Goal: Transaction & Acquisition: Purchase product/service

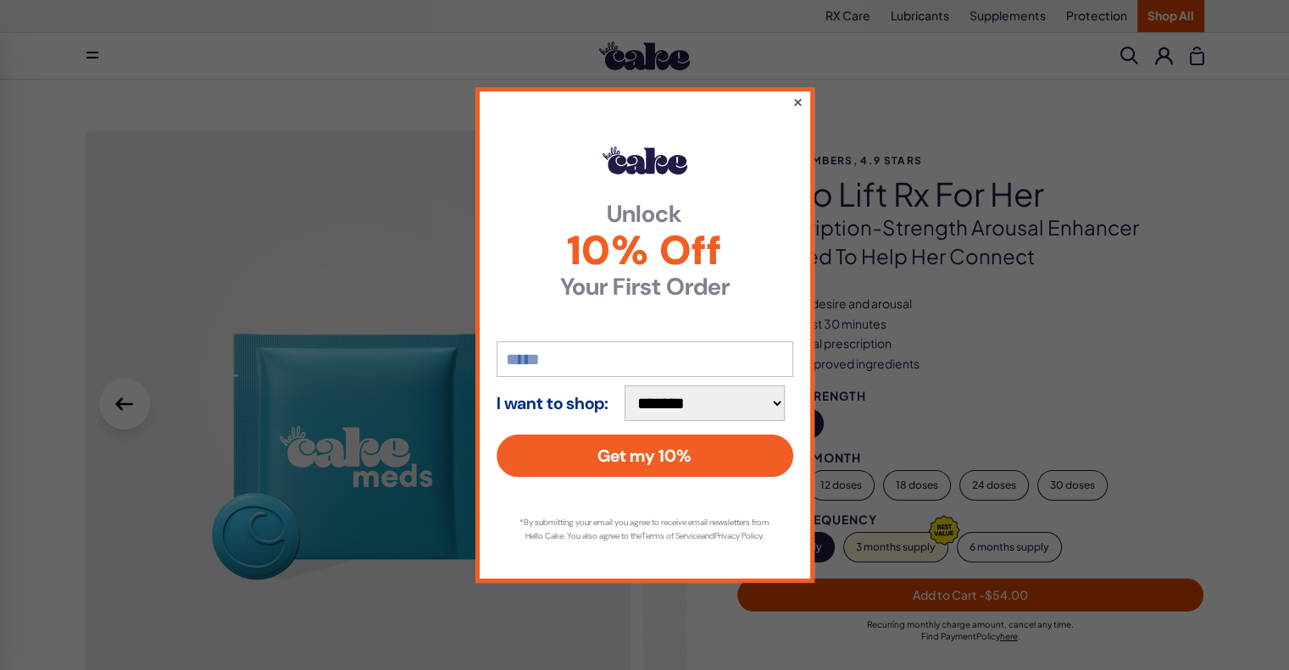
click at [796, 95] on button "×" at bounding box center [796, 102] width 11 height 20
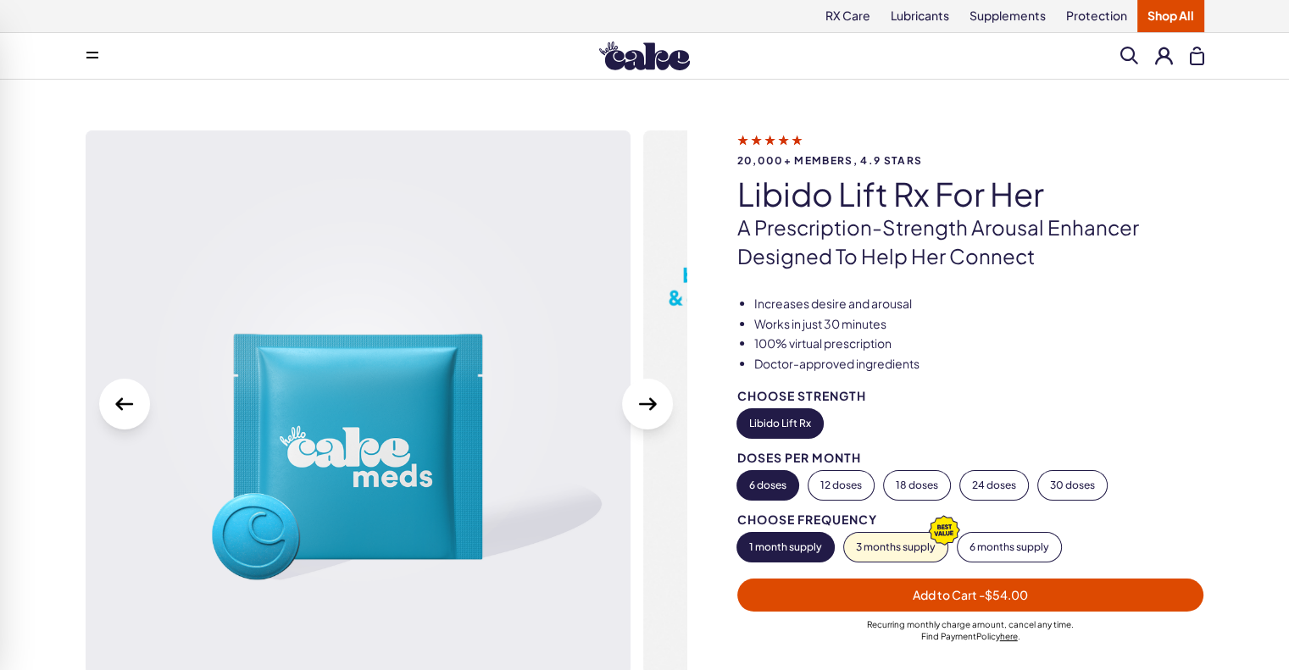
click at [786, 426] on button "Libido Lift Rx" at bounding box center [780, 423] width 86 height 29
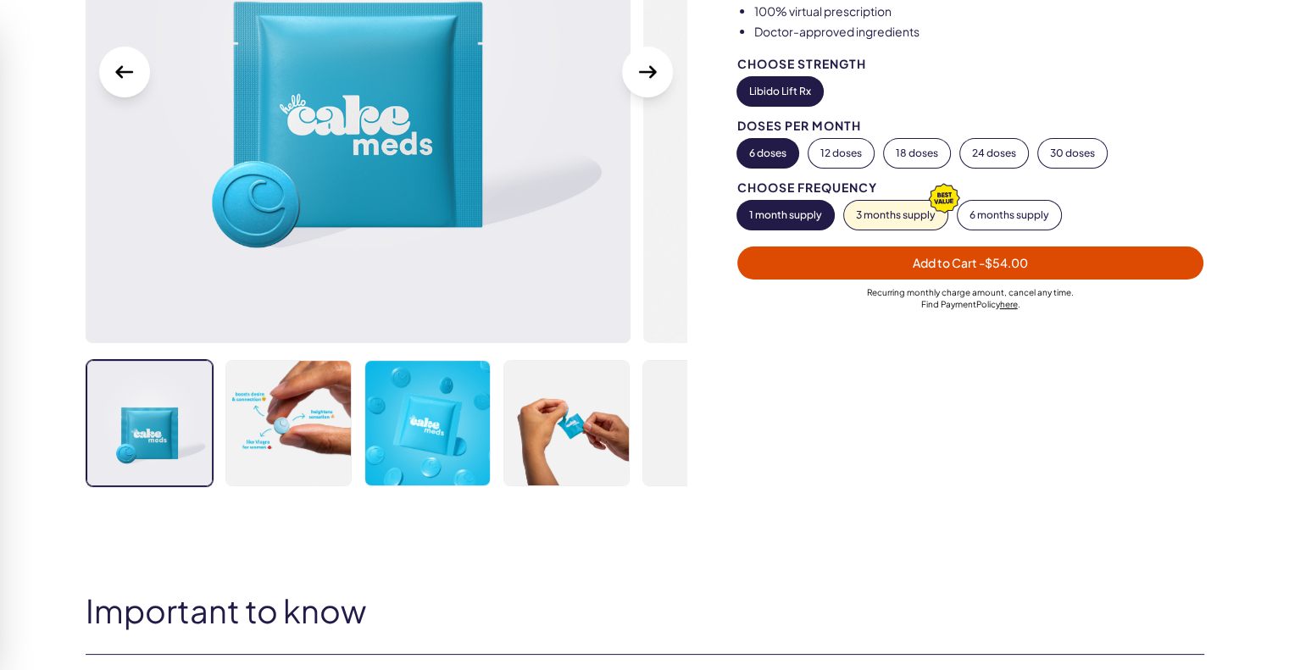
scroll to position [339, 0]
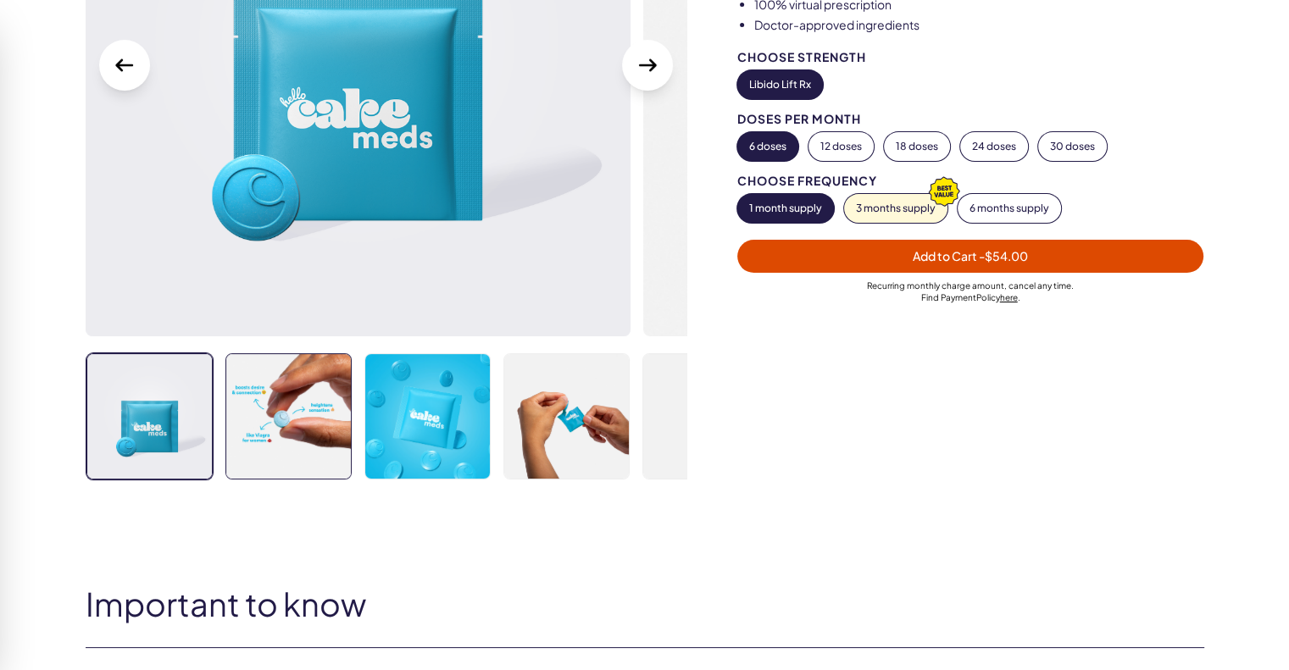
click at [264, 458] on img at bounding box center [288, 416] width 125 height 125
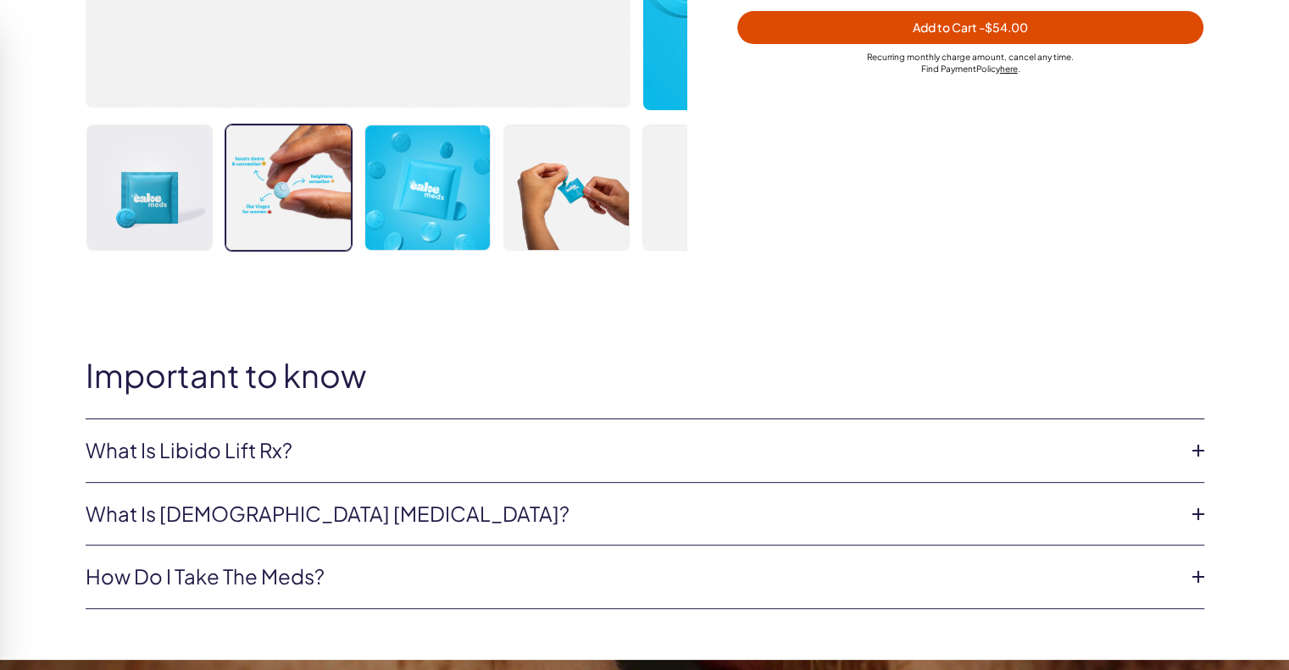
scroll to position [678, 0]
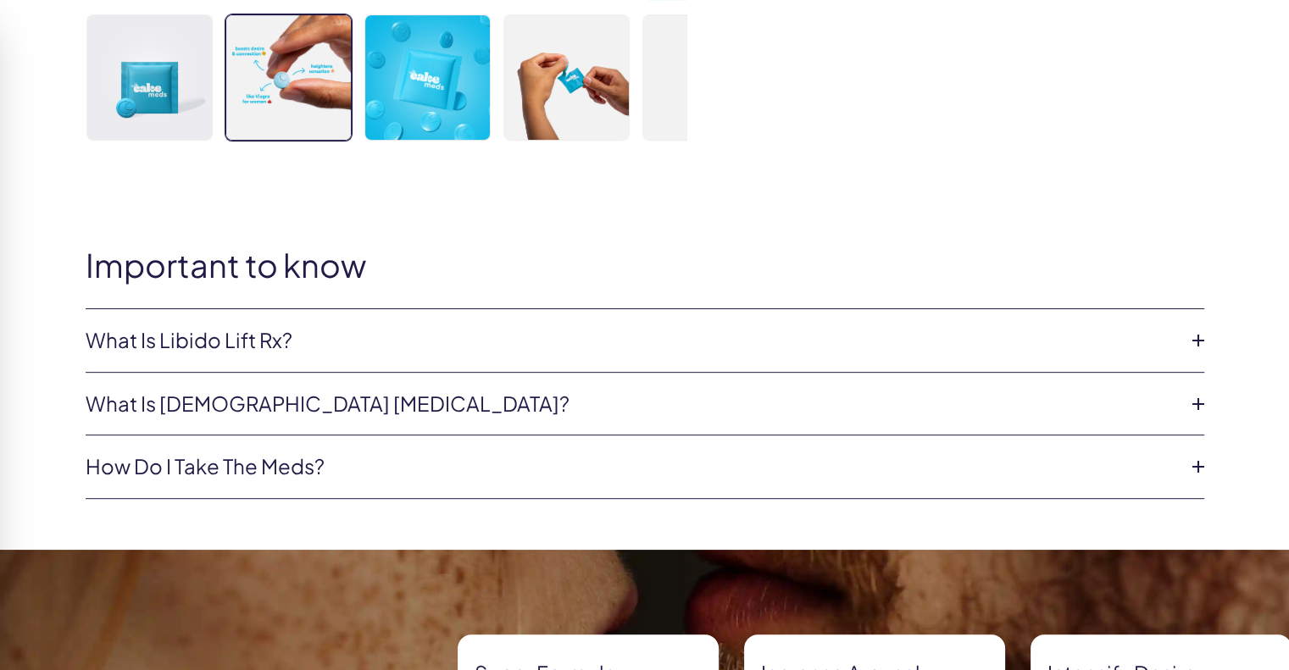
click at [1193, 339] on icon at bounding box center [1197, 340] width 25 height 25
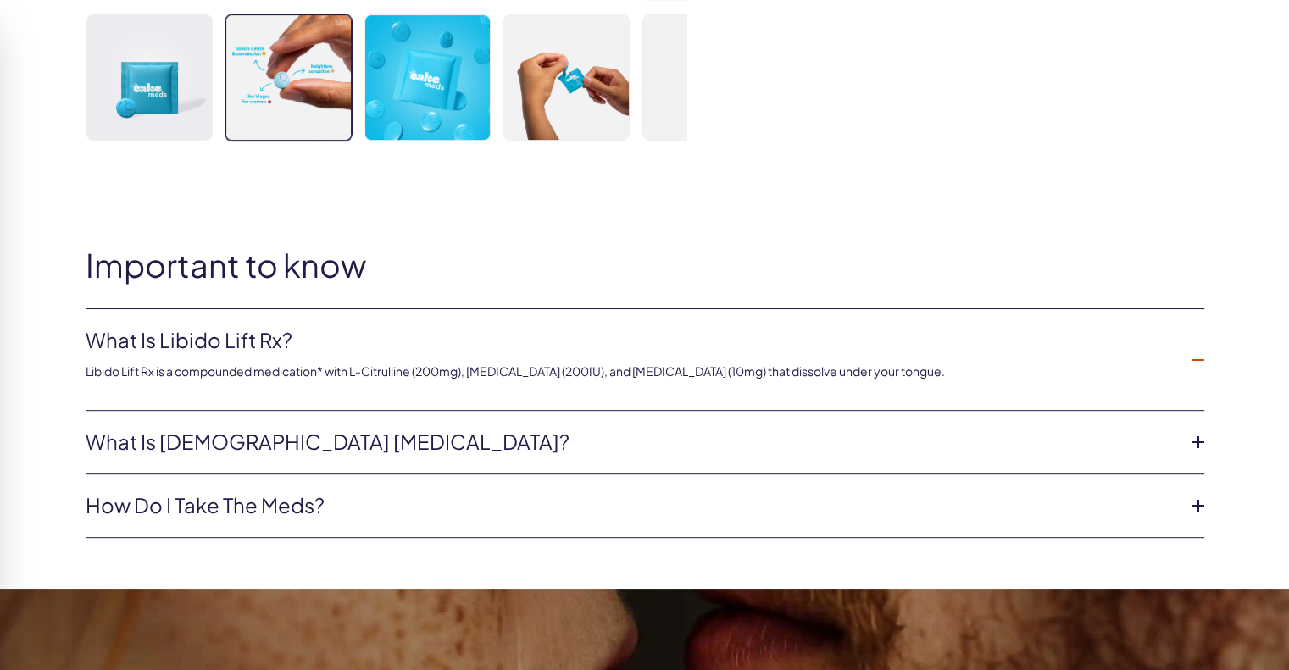
click at [1196, 503] on icon at bounding box center [1197, 505] width 25 height 25
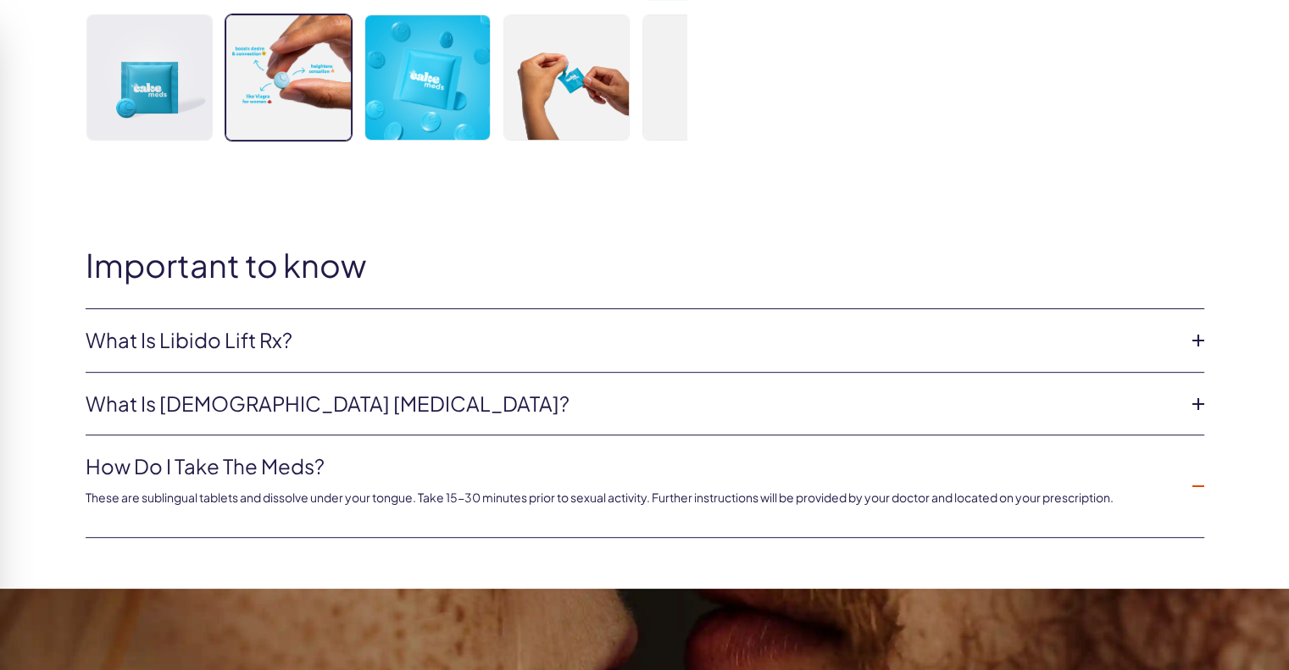
click at [1199, 400] on icon at bounding box center [1197, 403] width 25 height 25
